Goal: Task Accomplishment & Management: Complete application form

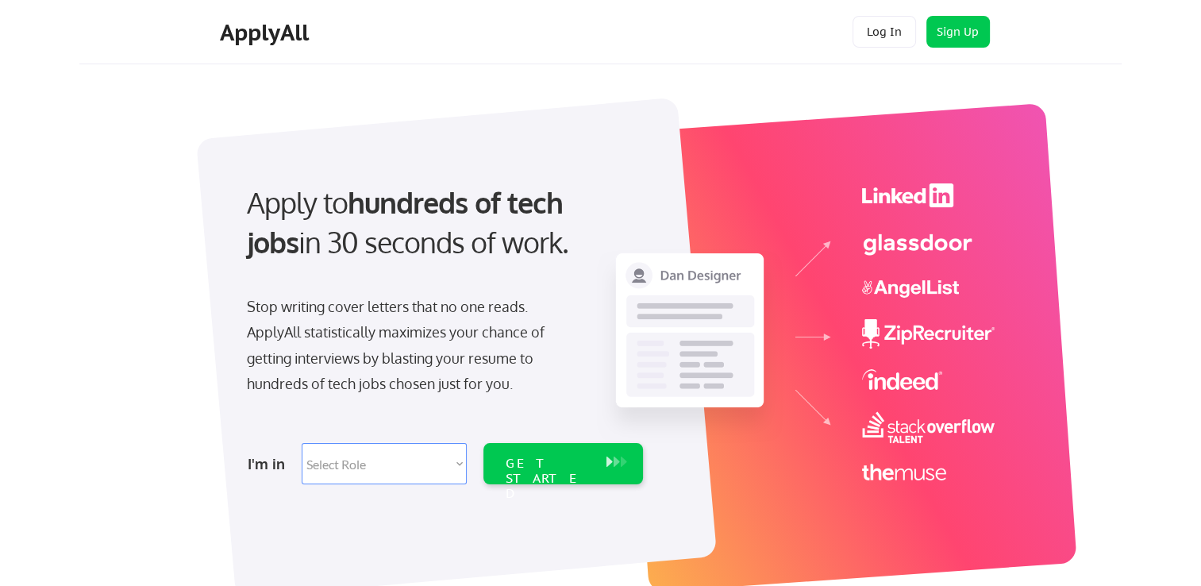
click at [377, 462] on select "Select Role Software Engineering Product Management Customer Success Sales UI/U…" at bounding box center [384, 463] width 165 height 41
select select ""data_science___analytics""
click at [302, 443] on select "Select Role Software Engineering Product Management Customer Success Sales UI/U…" at bounding box center [384, 463] width 165 height 41
select select ""data_science___analytics""
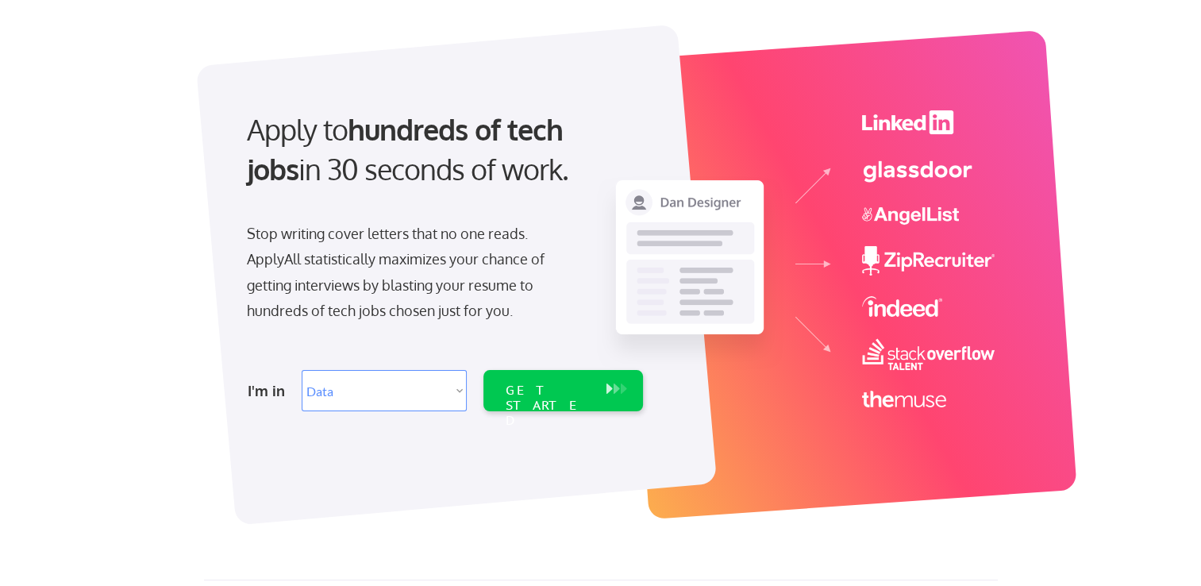
scroll to position [159, 0]
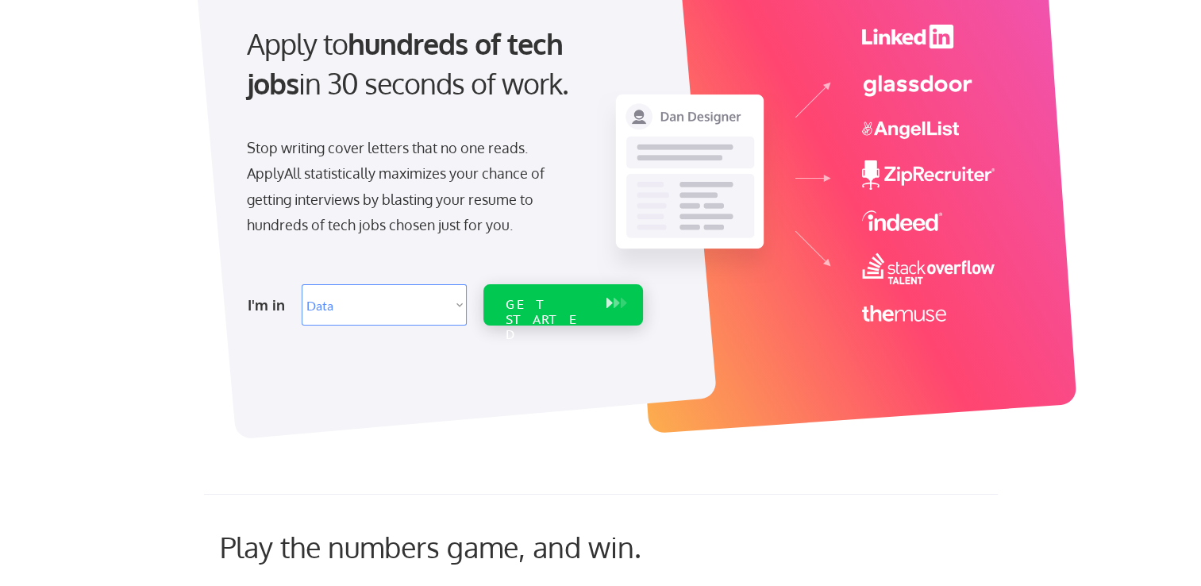
click at [532, 315] on div "GET STARTED" at bounding box center [548, 304] width 101 height 41
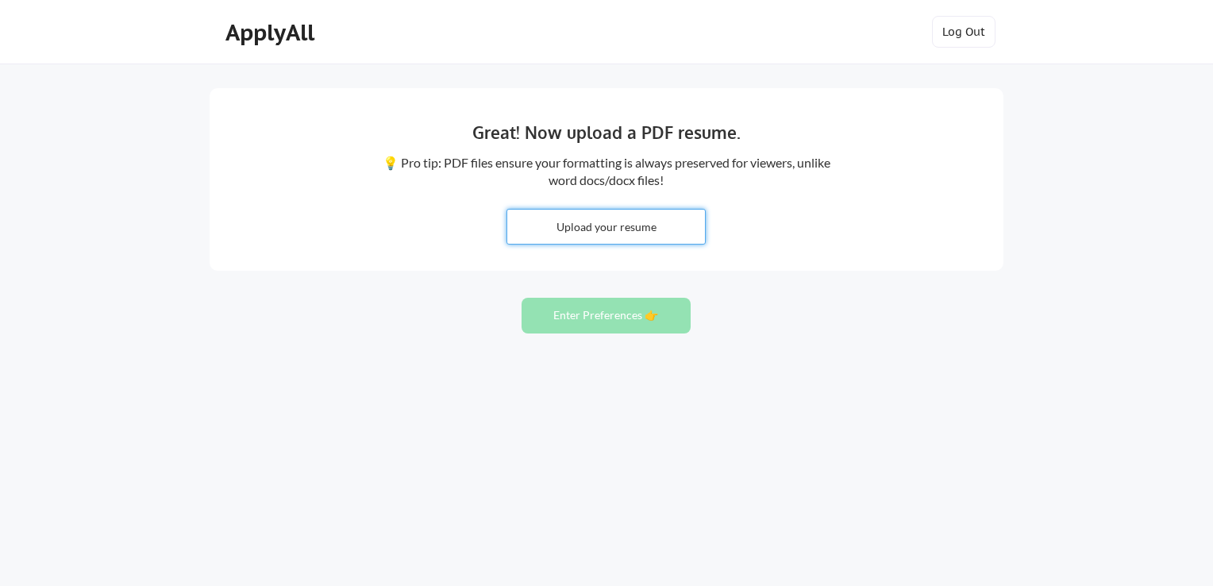
click at [584, 228] on input "file" at bounding box center [606, 227] width 198 height 34
type input "C:\fakepath\Handshake Resume - [PERSON_NAME] 2025 (2).pdf"
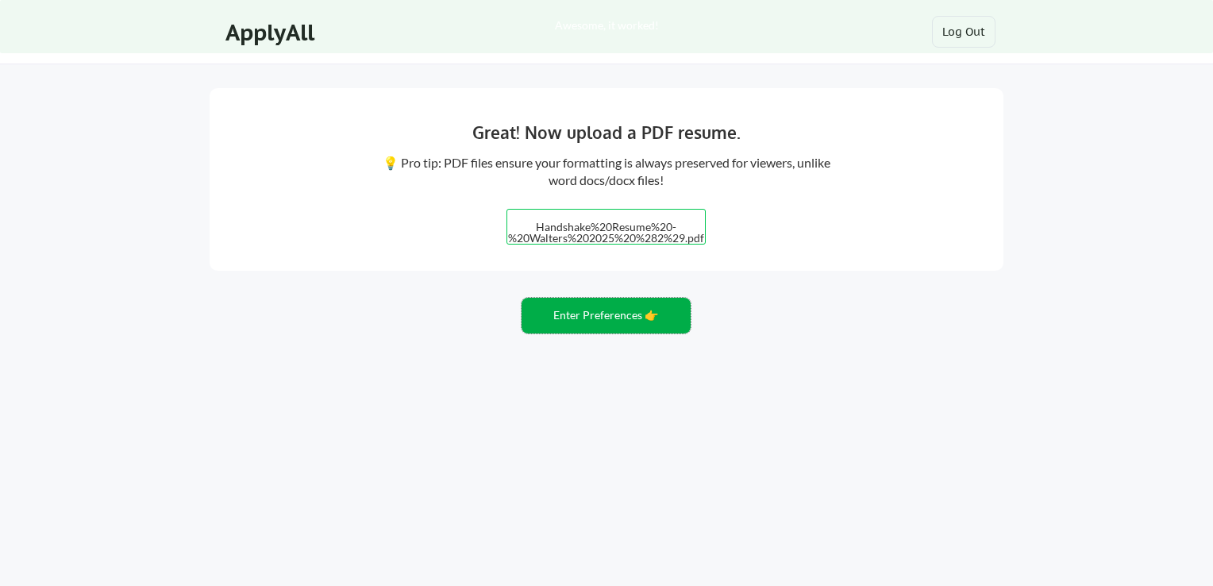
click at [583, 313] on button "Enter Preferences 👉" at bounding box center [606, 316] width 169 height 36
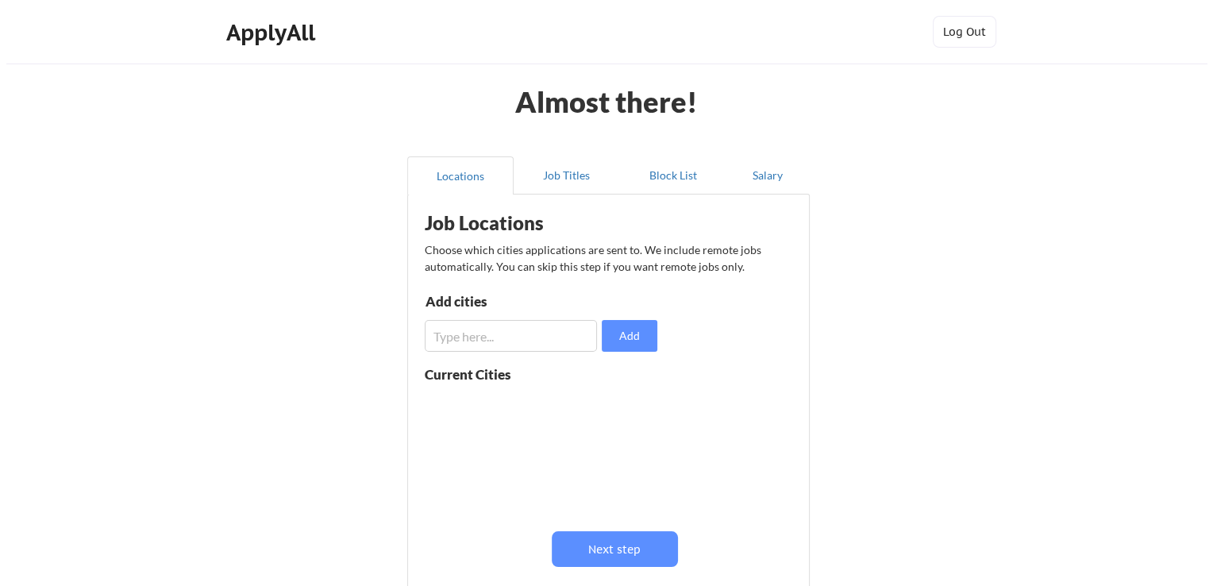
scroll to position [79, 0]
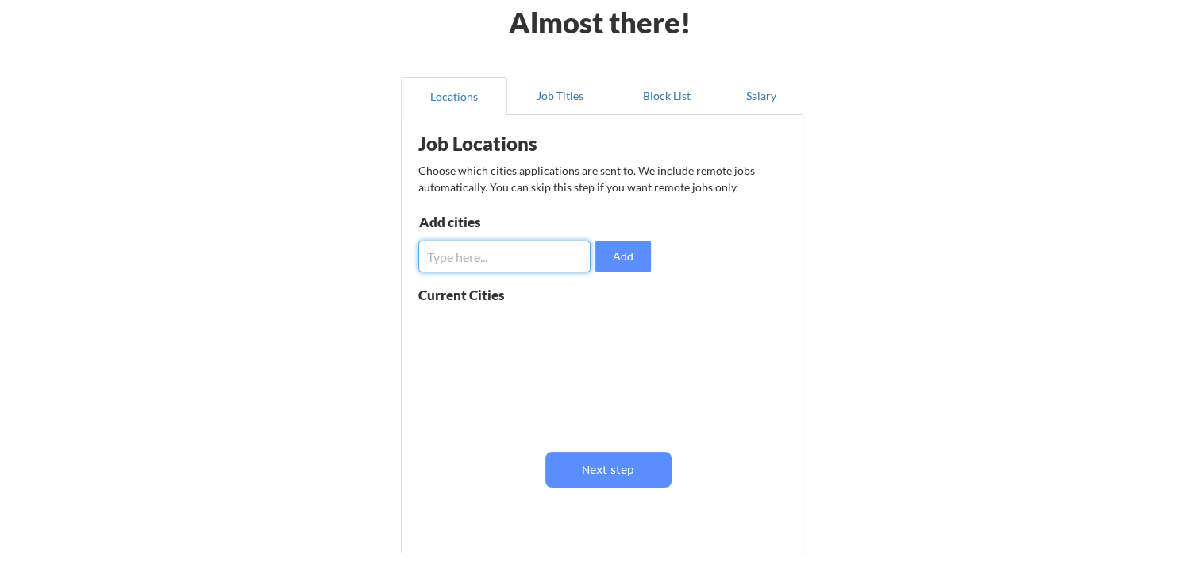
click at [505, 257] on input "input" at bounding box center [504, 257] width 172 height 32
type input "Whitewater, WI"
click at [619, 266] on button "Add" at bounding box center [623, 257] width 56 height 32
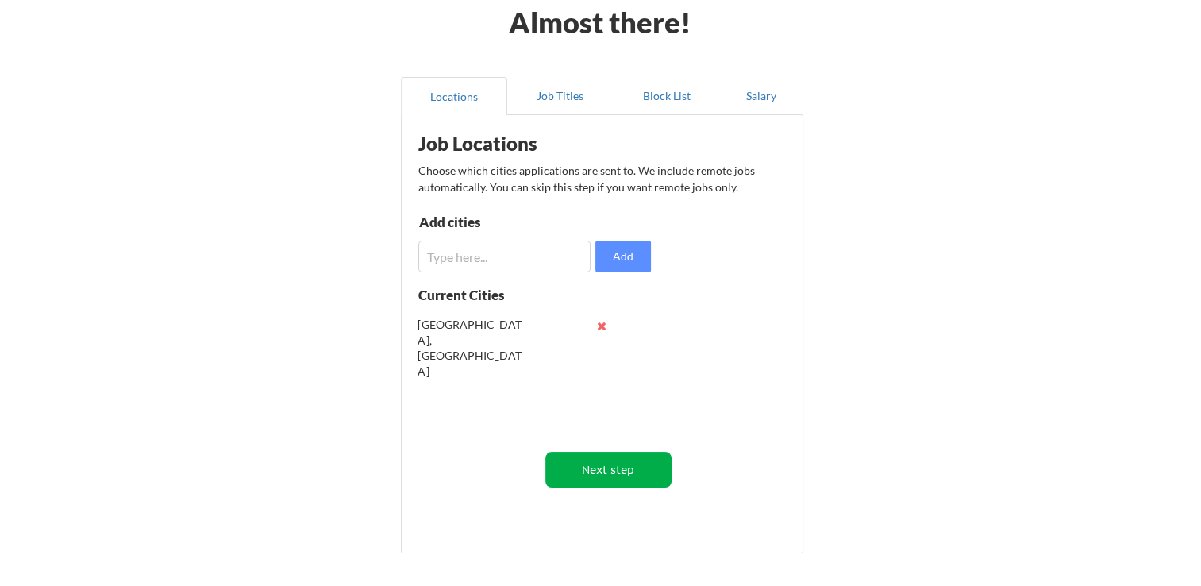
click at [627, 476] on button "Next step" at bounding box center [608, 470] width 126 height 36
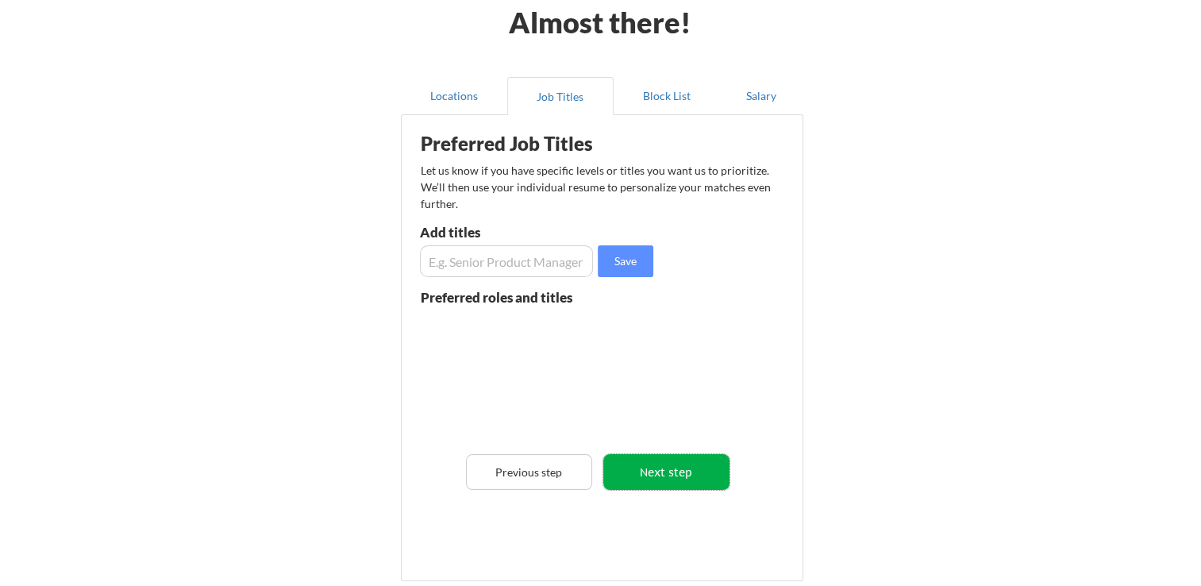
click at [657, 478] on button "Next step" at bounding box center [666, 472] width 126 height 36
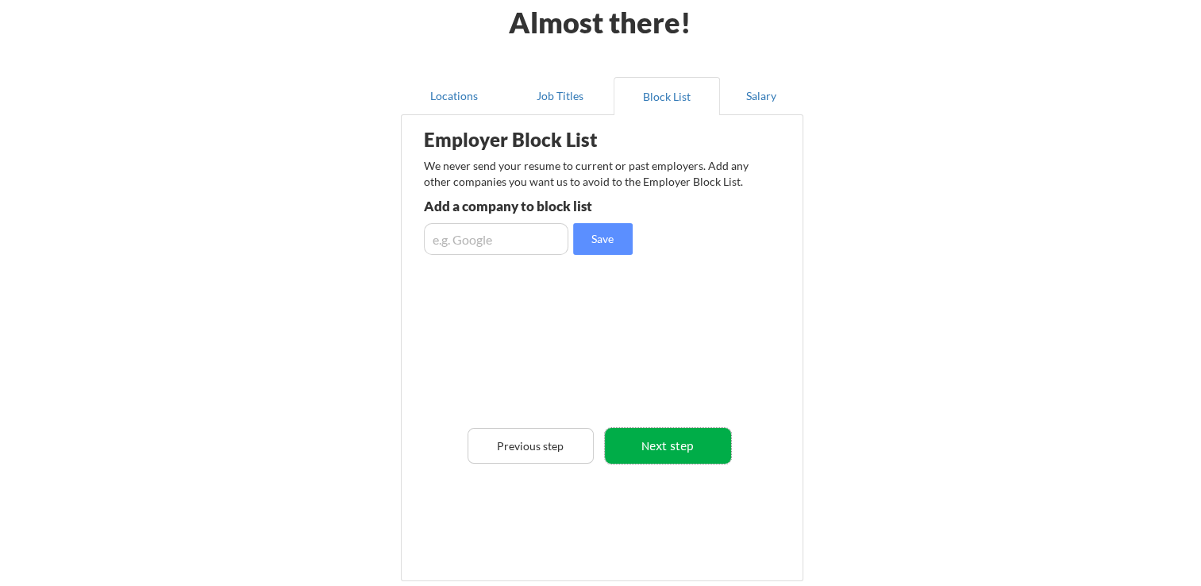
click at [669, 445] on button "Next step" at bounding box center [668, 446] width 126 height 36
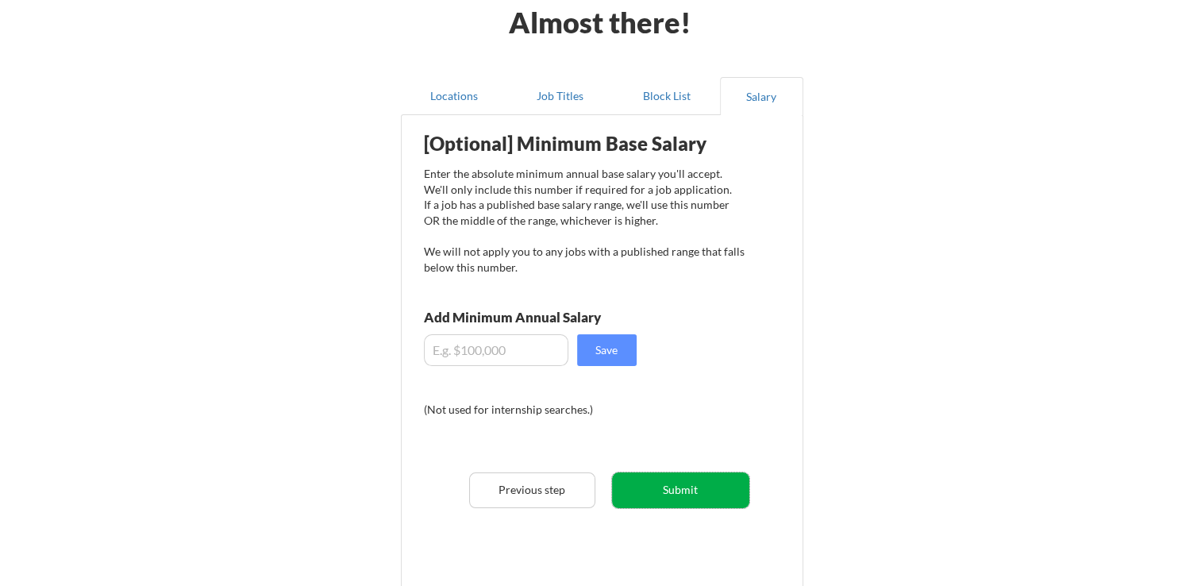
click at [677, 485] on button "Submit" at bounding box center [680, 490] width 137 height 36
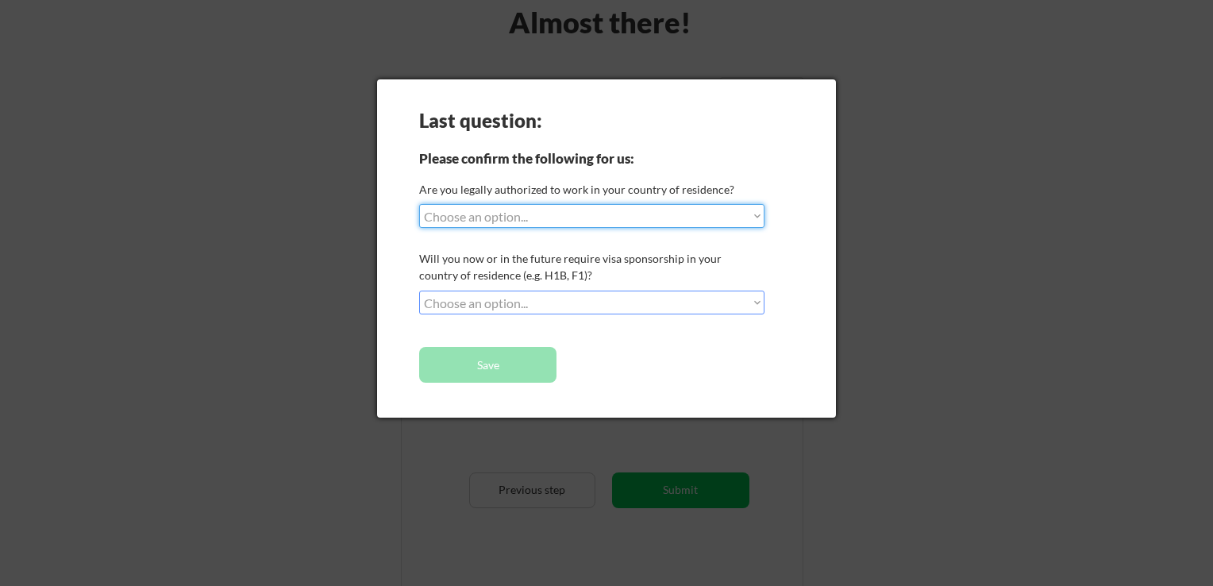
click at [556, 211] on select "Choose an option... Yes, I am a US Citizen Yes, I am a Canadian Citizen Yes, I …" at bounding box center [591, 216] width 345 height 24
select select ""yes__i_am_a_us_citizen""
click at [419, 204] on select "Choose an option... Yes, I am a US Citizen Yes, I am a Canadian Citizen Yes, I …" at bounding box center [591, 216] width 345 height 24
click at [499, 306] on select "Choose an option... No, I will not need sponsorship Yes, I will need sponsorship" at bounding box center [591, 303] width 345 height 24
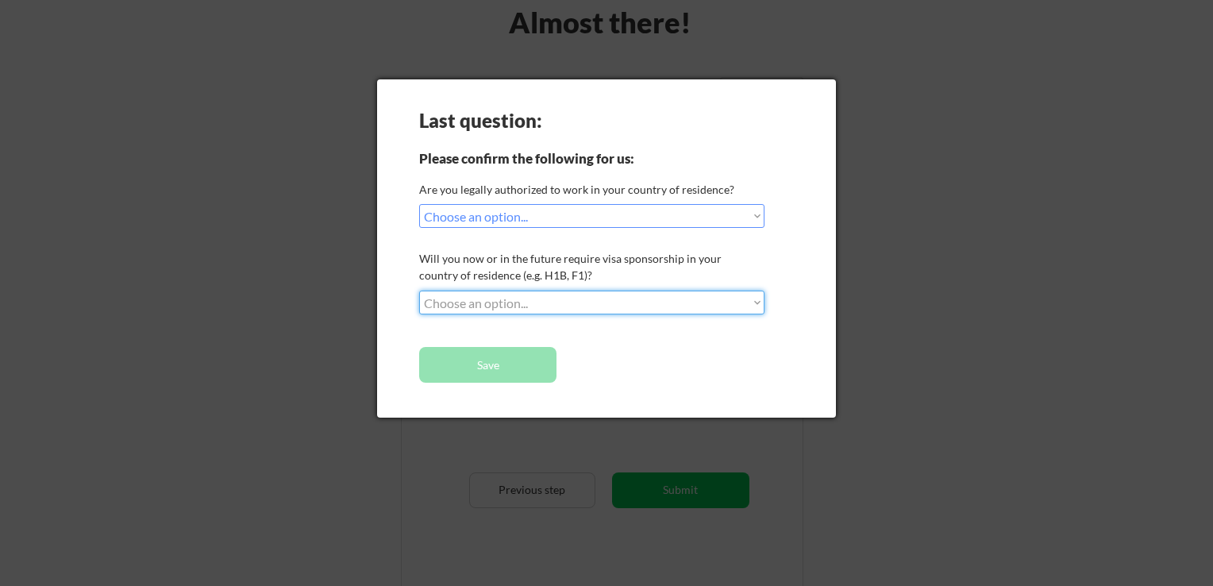
select select ""no__i_will_not_need_sponsorship""
click at [419, 291] on select "Choose an option... No, I will not need sponsorship Yes, I will need sponsorship" at bounding box center [591, 303] width 345 height 24
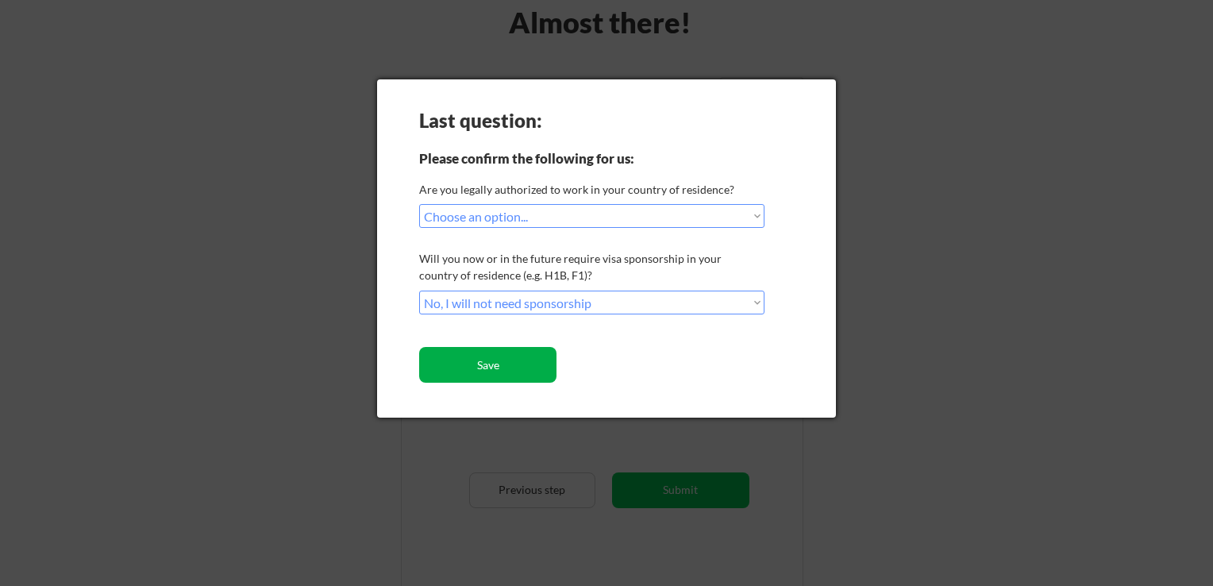
click at [501, 357] on button "Save" at bounding box center [487, 365] width 137 height 36
